Goal: Task Accomplishment & Management: Use online tool/utility

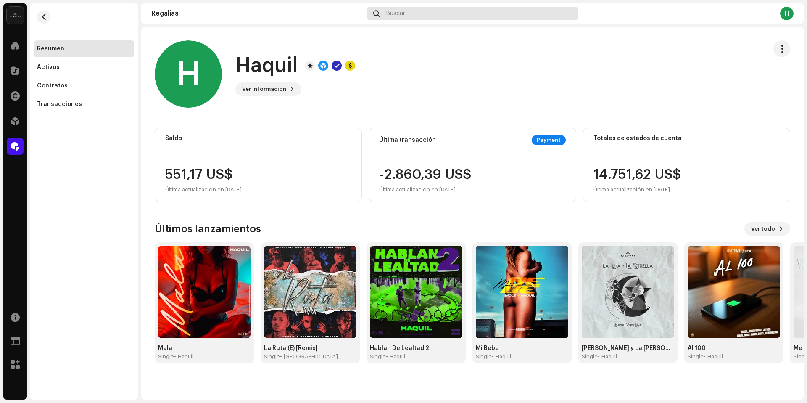
click at [395, 13] on span "Buscar" at bounding box center [395, 13] width 19 height 7
click at [15, 146] on span at bounding box center [15, 146] width 8 height 7
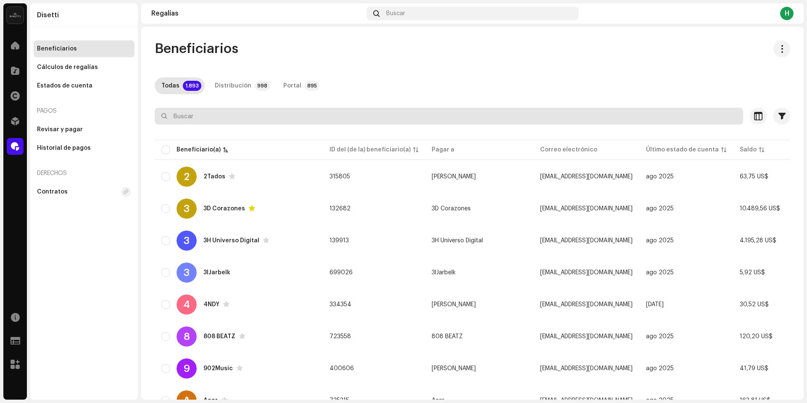
click at [199, 114] on input "text" at bounding box center [449, 116] width 589 height 17
paste input "617513596465"
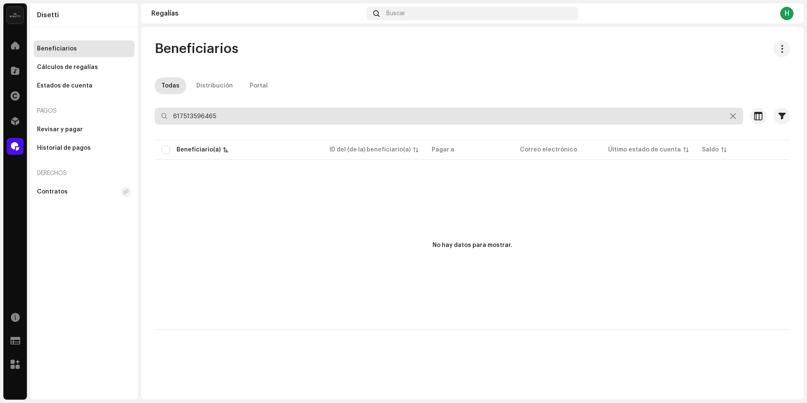
click at [280, 118] on input "617513596465" at bounding box center [449, 116] width 589 height 17
type input "617513596465"
click at [210, 118] on input "617513596465" at bounding box center [449, 116] width 589 height 17
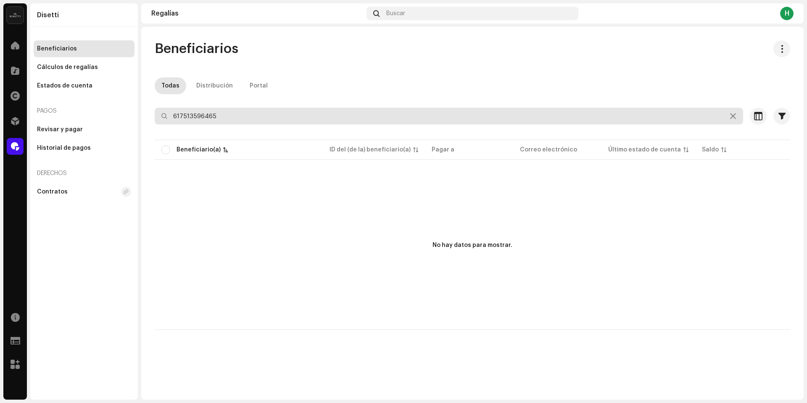
click at [210, 118] on input "617513596465" at bounding box center [449, 116] width 589 height 17
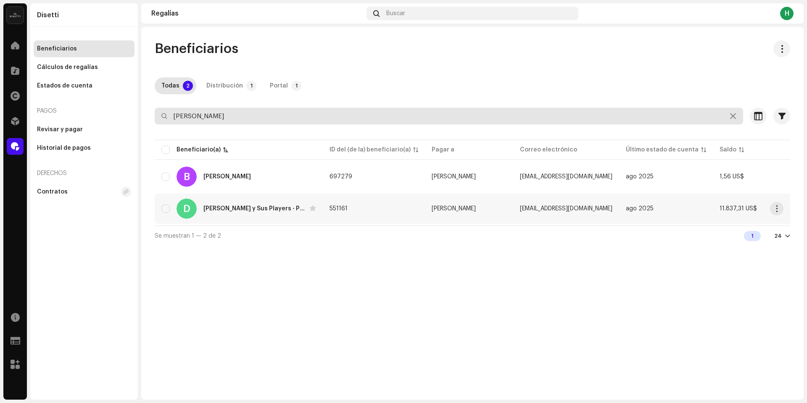
type input "[PERSON_NAME]"
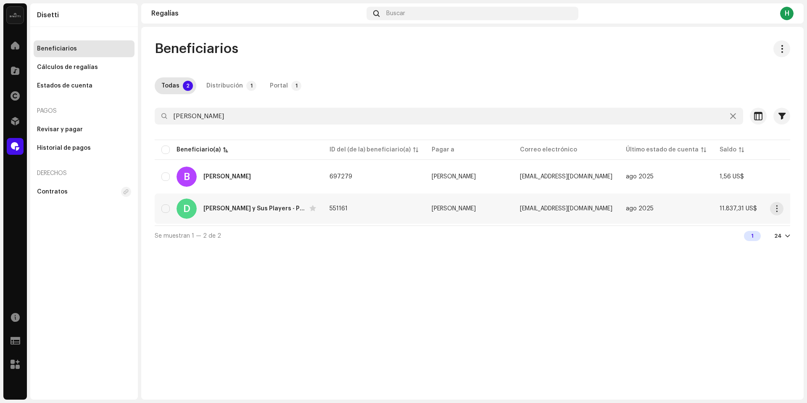
click at [267, 207] on div "[PERSON_NAME] y Sus Players - Producciones Medarluz" at bounding box center [255, 209] width 103 height 6
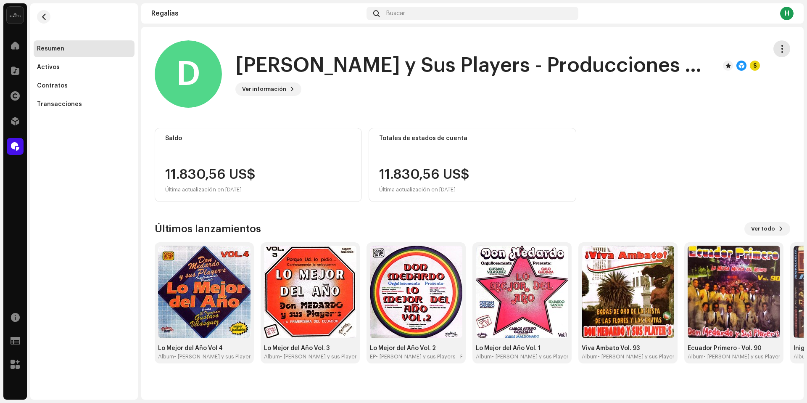
click at [786, 46] on span "button" at bounding box center [782, 48] width 8 height 7
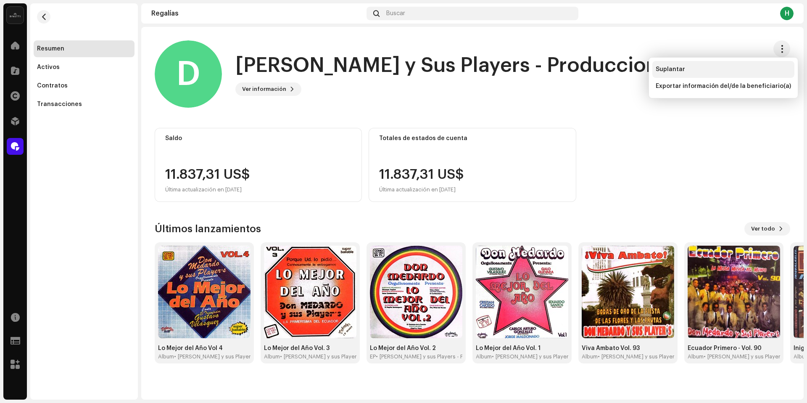
click at [702, 67] on div "Suplantar" at bounding box center [723, 69] width 135 height 7
